Goal: Information Seeking & Learning: Learn about a topic

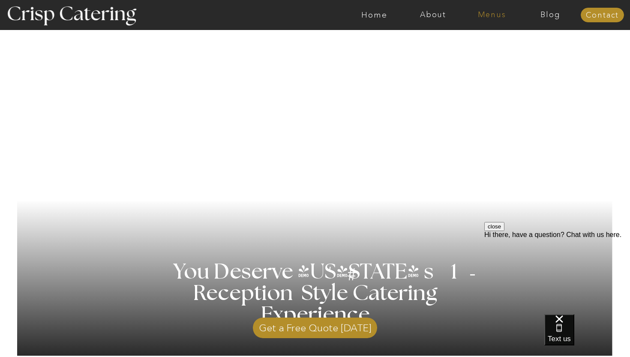
click at [492, 15] on nav "Menus" at bounding box center [491, 15] width 59 height 9
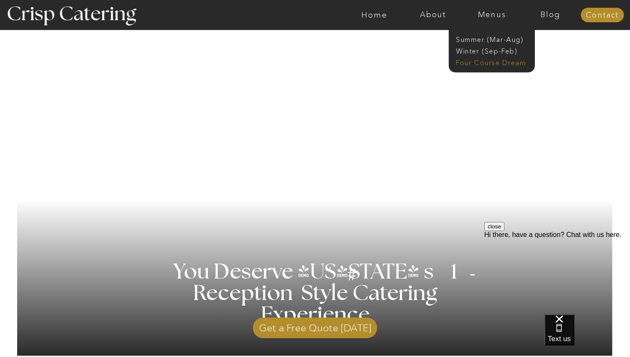
click at [488, 62] on nav "Four Course Dream" at bounding box center [494, 62] width 77 height 8
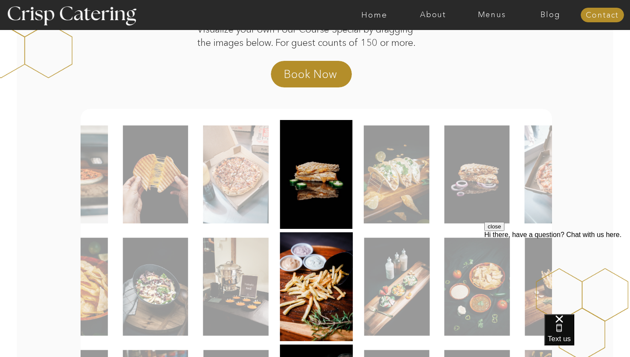
scroll to position [123, 0]
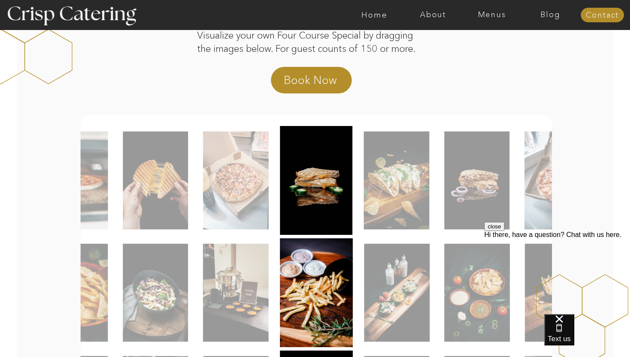
click at [393, 173] on img at bounding box center [397, 181] width 66 height 98
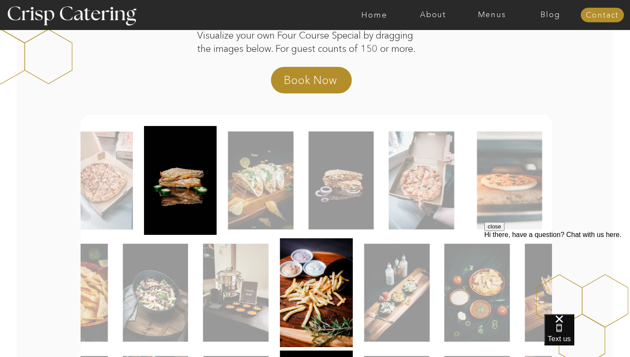
click at [242, 176] on img at bounding box center [261, 181] width 66 height 98
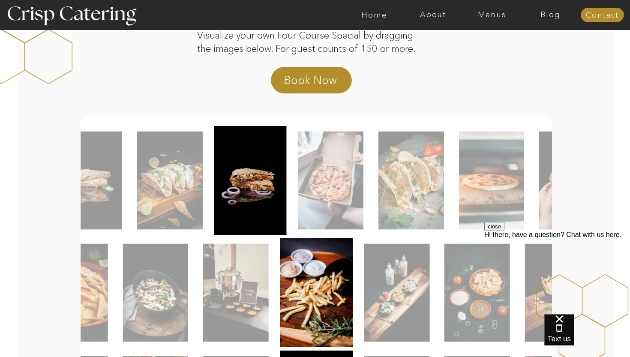
click at [236, 203] on img at bounding box center [250, 180] width 72 height 109
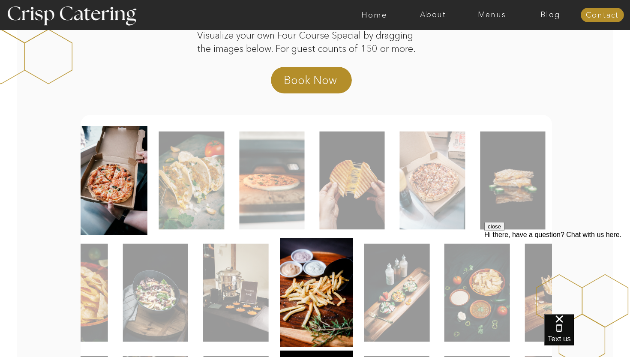
click at [102, 189] on img at bounding box center [111, 180] width 73 height 109
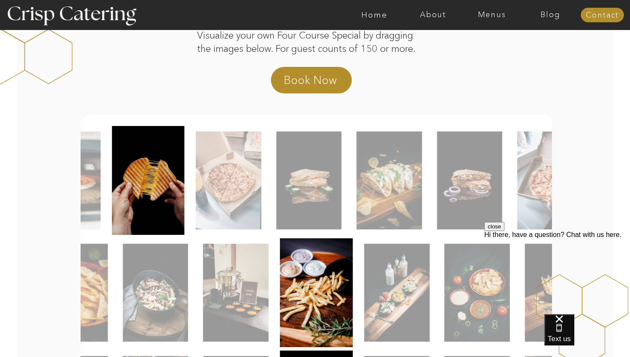
click at [233, 201] on img at bounding box center [229, 181] width 66 height 98
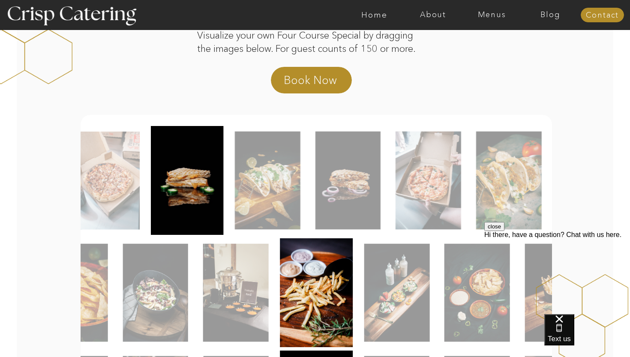
click at [206, 213] on img at bounding box center [187, 180] width 72 height 109
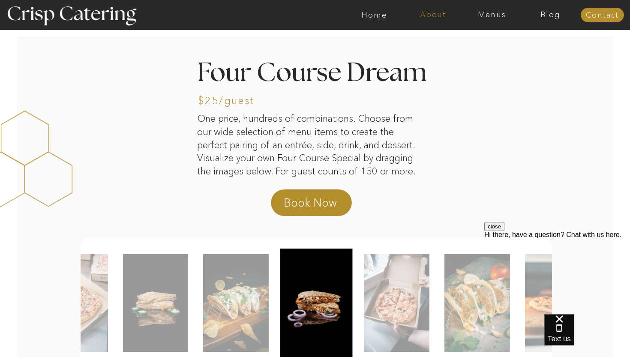
scroll to position [0, 0]
click at [498, 16] on nav "Menus" at bounding box center [491, 15] width 59 height 9
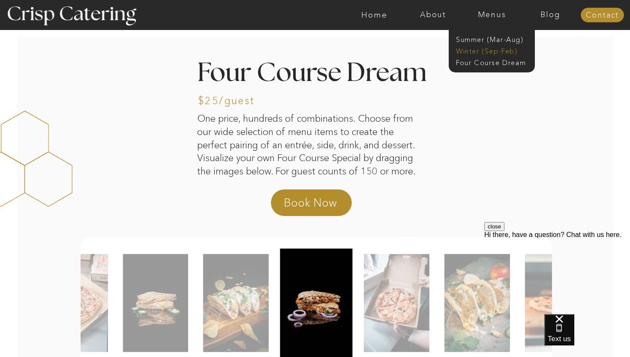
click at [499, 53] on nav "Winter (Sep-Feb)" at bounding box center [491, 50] width 70 height 8
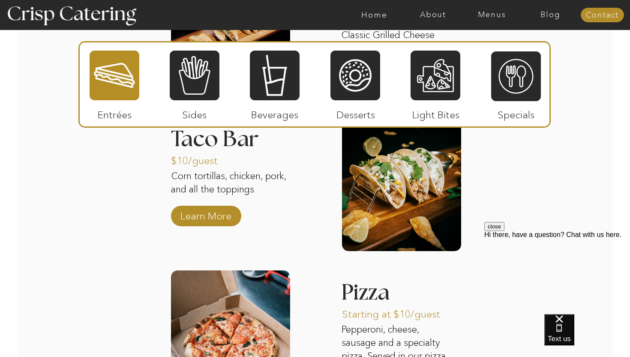
scroll to position [1229, 0]
